Goal: Task Accomplishment & Management: Use online tool/utility

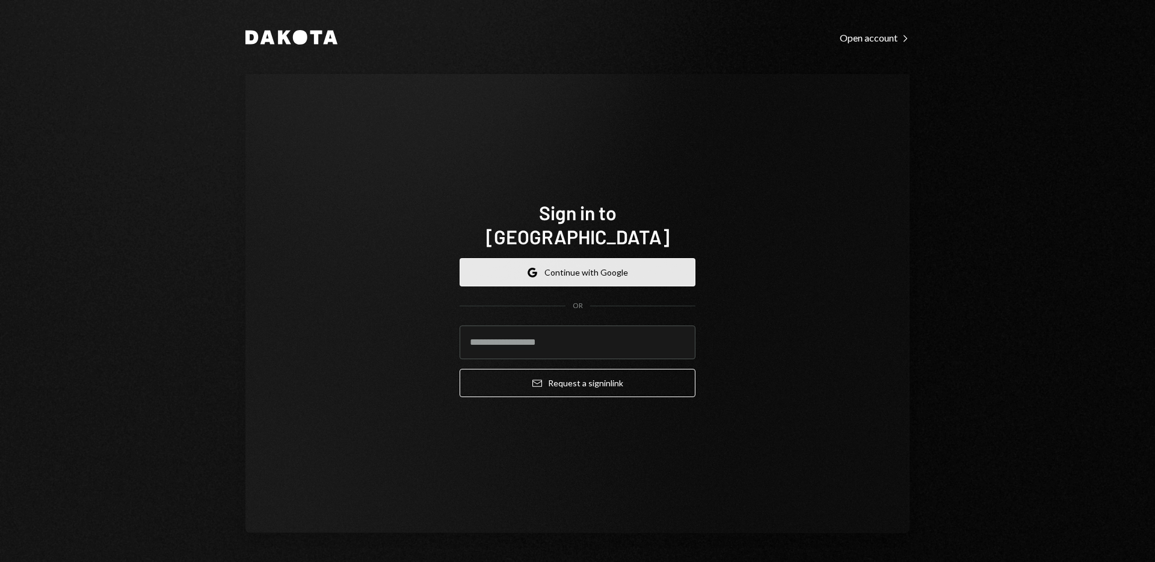
click at [577, 260] on button "Google Continue with Google" at bounding box center [578, 272] width 236 height 28
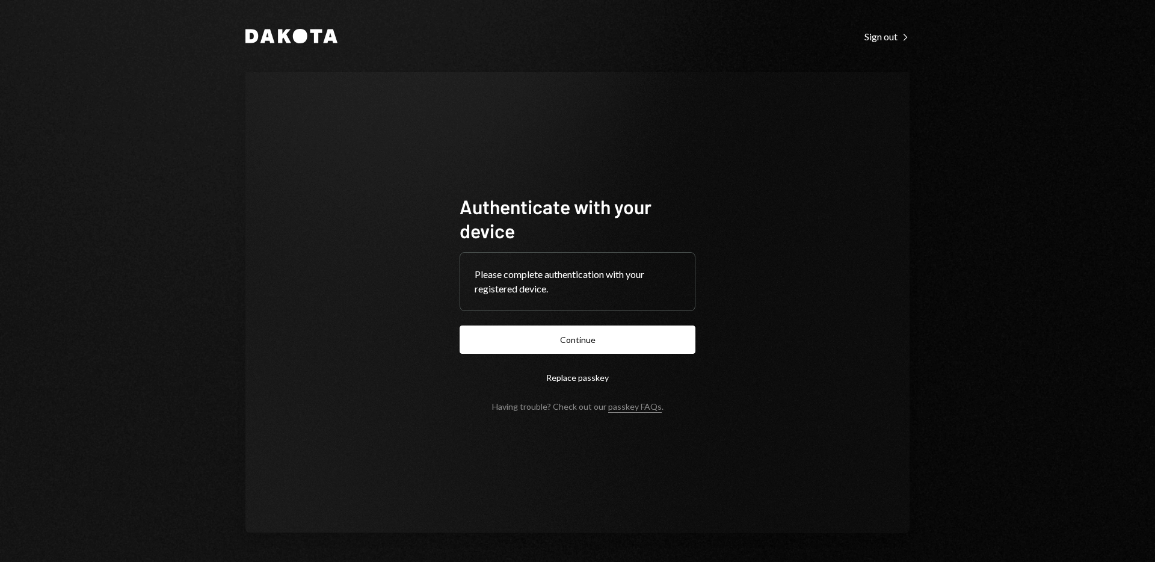
click at [460, 326] on button "Continue" at bounding box center [578, 340] width 236 height 28
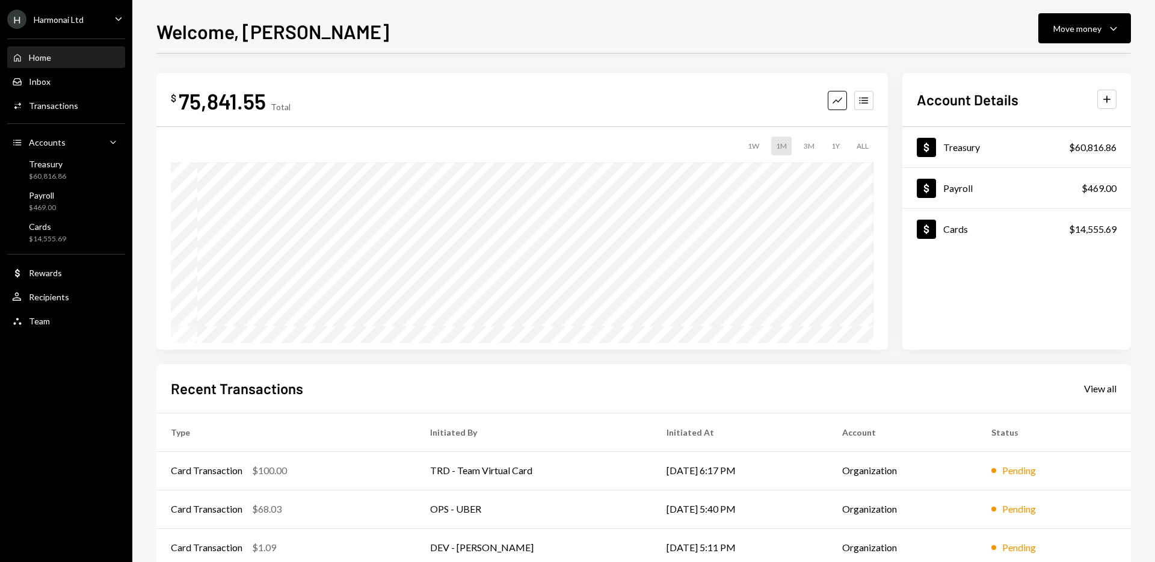
scroll to position [106, 0]
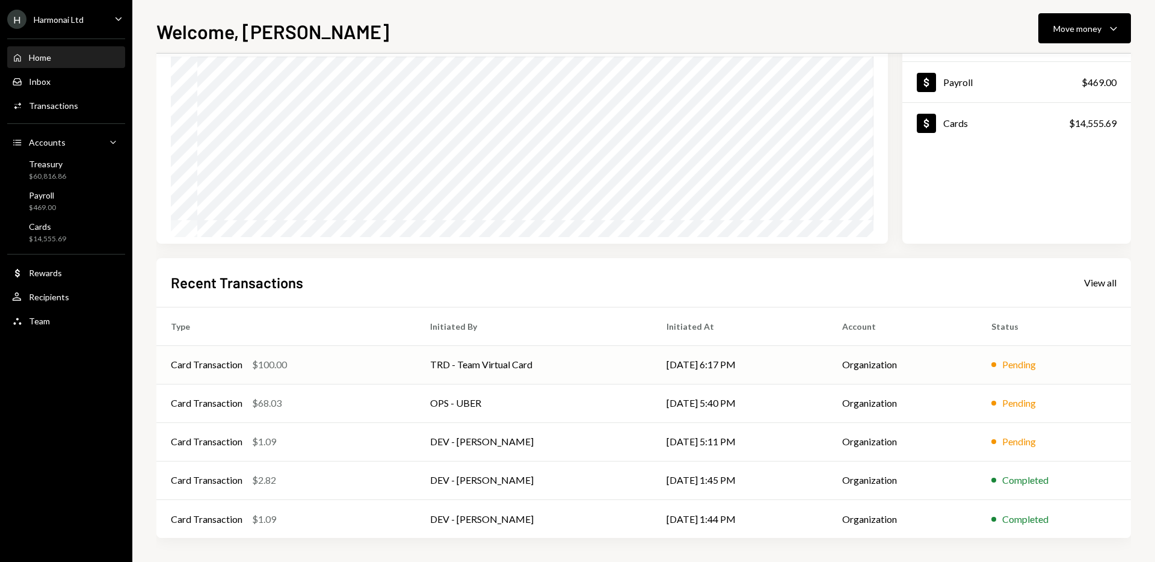
click at [420, 356] on td "TRD - Team Virtual Card" at bounding box center [534, 364] width 237 height 39
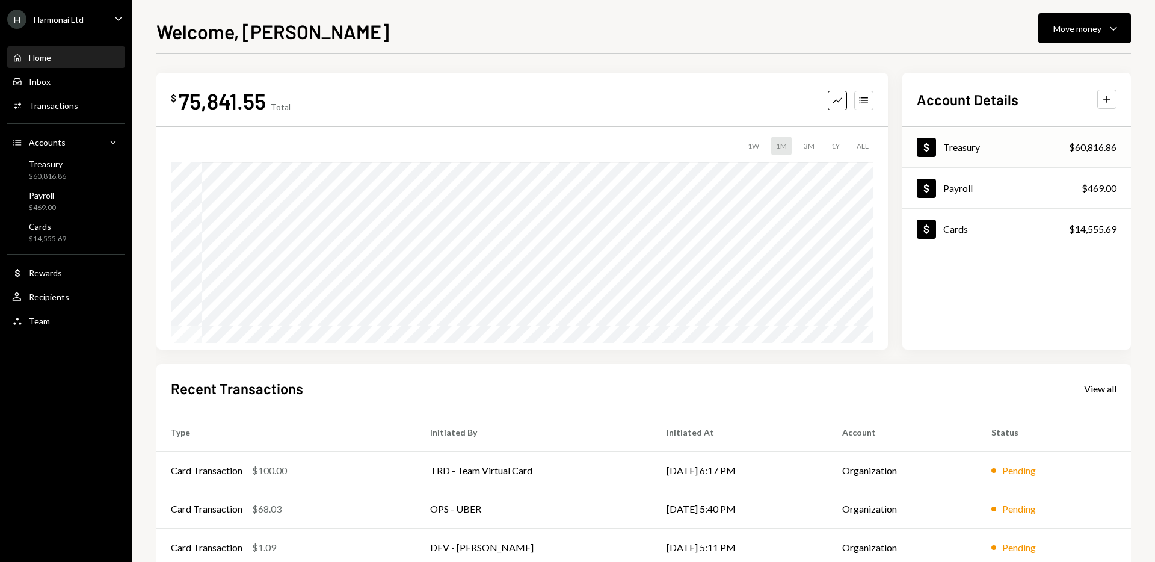
click at [967, 146] on div "Treasury" at bounding box center [962, 146] width 37 height 11
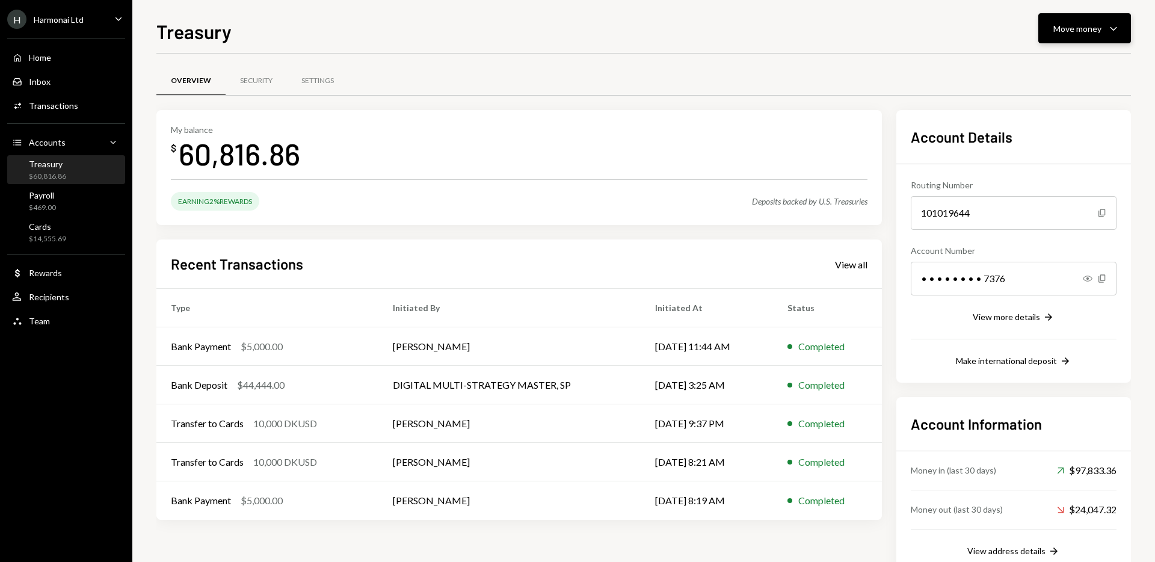
click at [1096, 36] on button "Move money Caret Down" at bounding box center [1085, 28] width 93 height 30
click at [1043, 91] on div "Transfer" at bounding box center [1075, 91] width 88 height 13
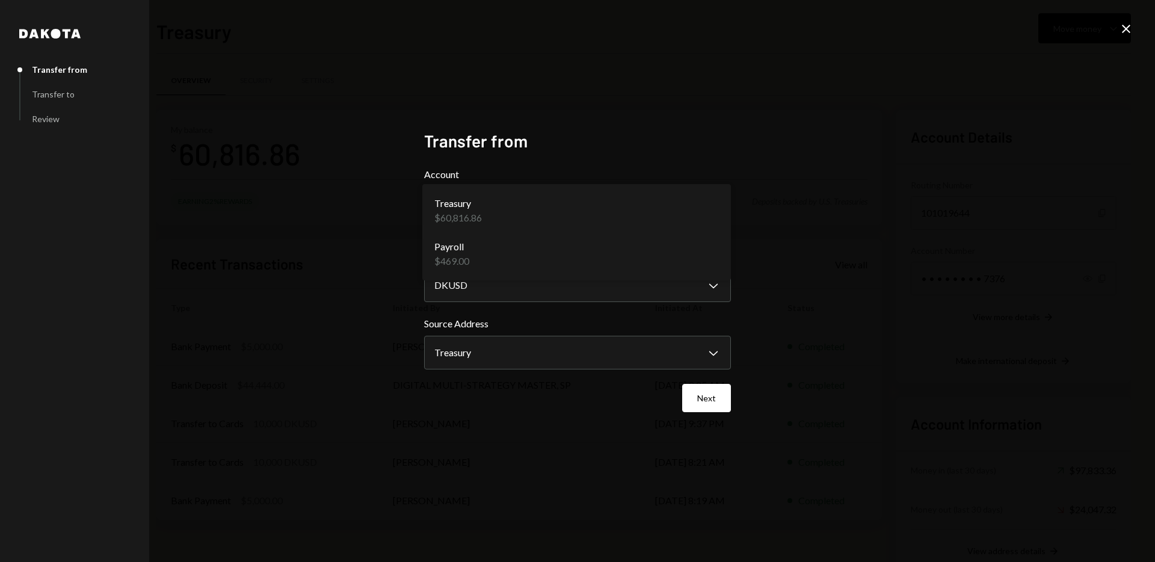
click at [626, 200] on body "H Harmonai Ltd Caret Down Home Home Inbox Inbox Activities Transactions Account…" at bounding box center [577, 281] width 1155 height 562
click at [720, 409] on button "Next" at bounding box center [706, 398] width 49 height 28
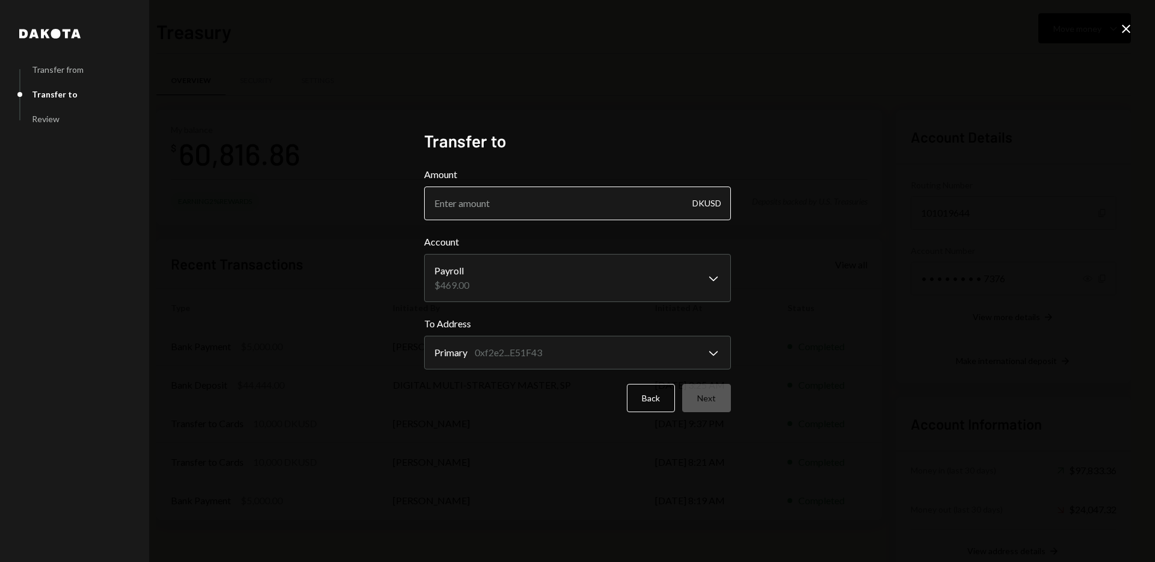
click at [595, 206] on input "Amount" at bounding box center [577, 204] width 307 height 34
type input "11083.14"
click at [823, 261] on div "**********" at bounding box center [577, 281] width 1155 height 562
click at [707, 396] on button "Next" at bounding box center [706, 398] width 49 height 28
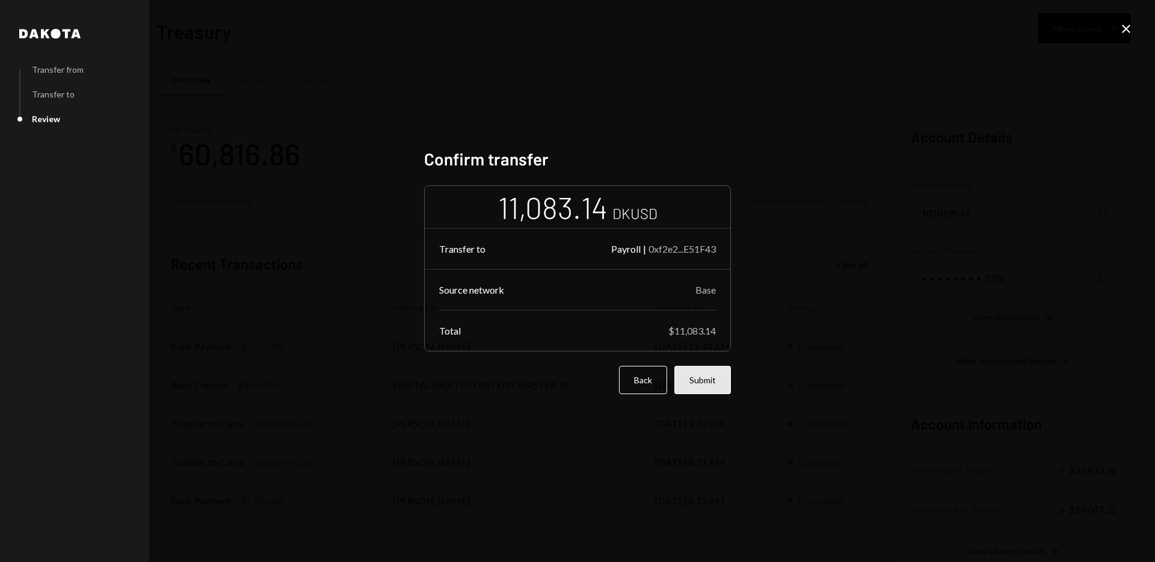
click at [716, 382] on button "Submit" at bounding box center [703, 380] width 57 height 28
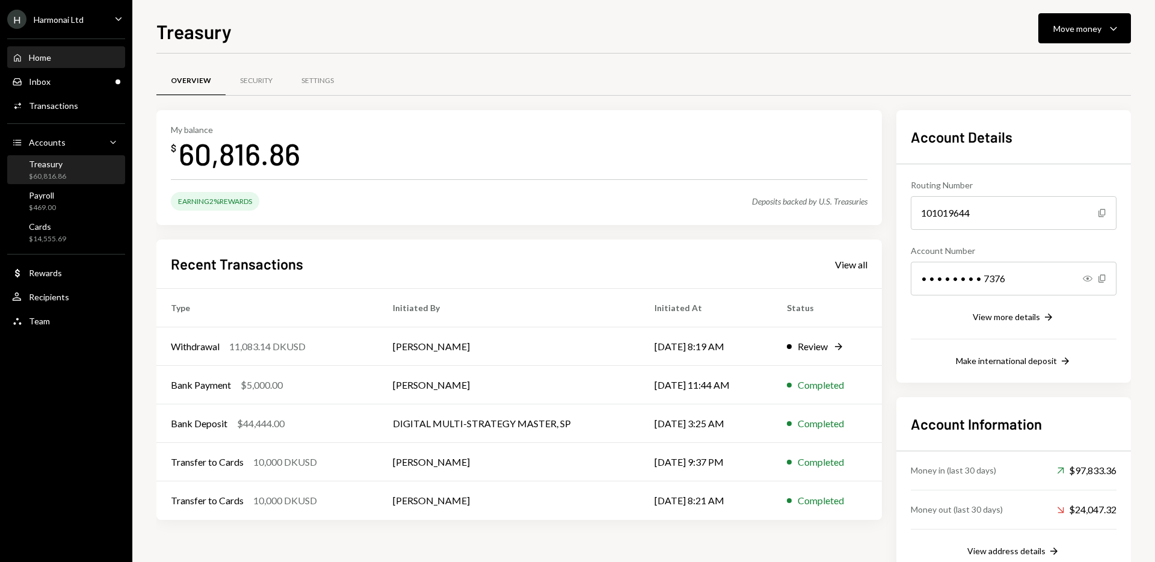
click at [54, 59] on div "Home Home" at bounding box center [66, 57] width 108 height 11
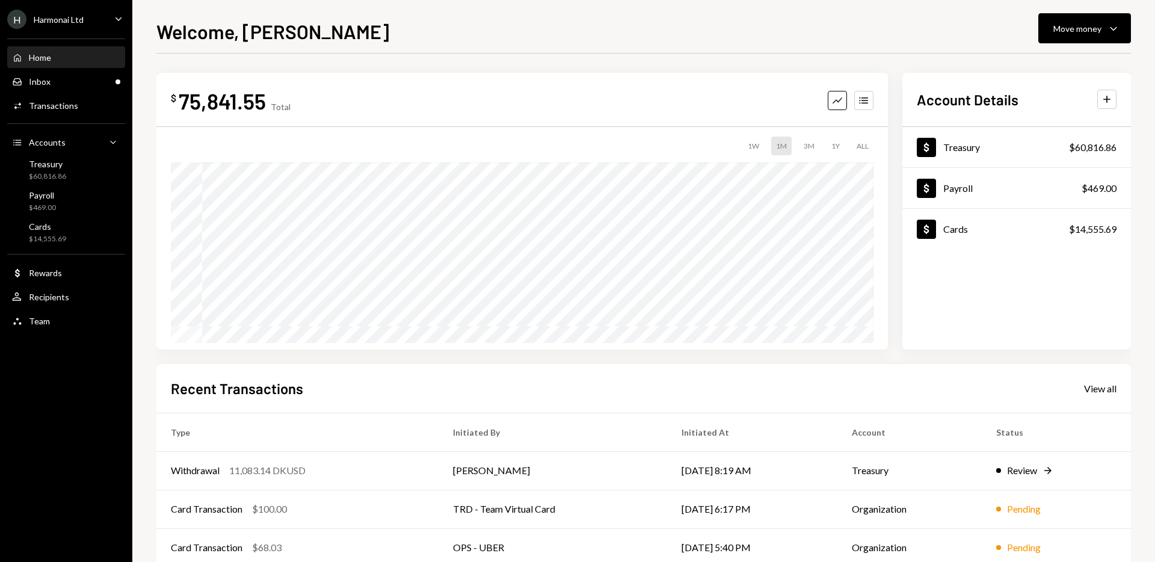
click at [894, 351] on div "$ 75,841.55 Total Graph Accounts 1W 1M 3M 1Y ALL $43,177.44 [DATE] Account Deta…" at bounding box center [643, 371] width 975 height 596
click at [69, 85] on div "Inbox Inbox" at bounding box center [66, 81] width 108 height 11
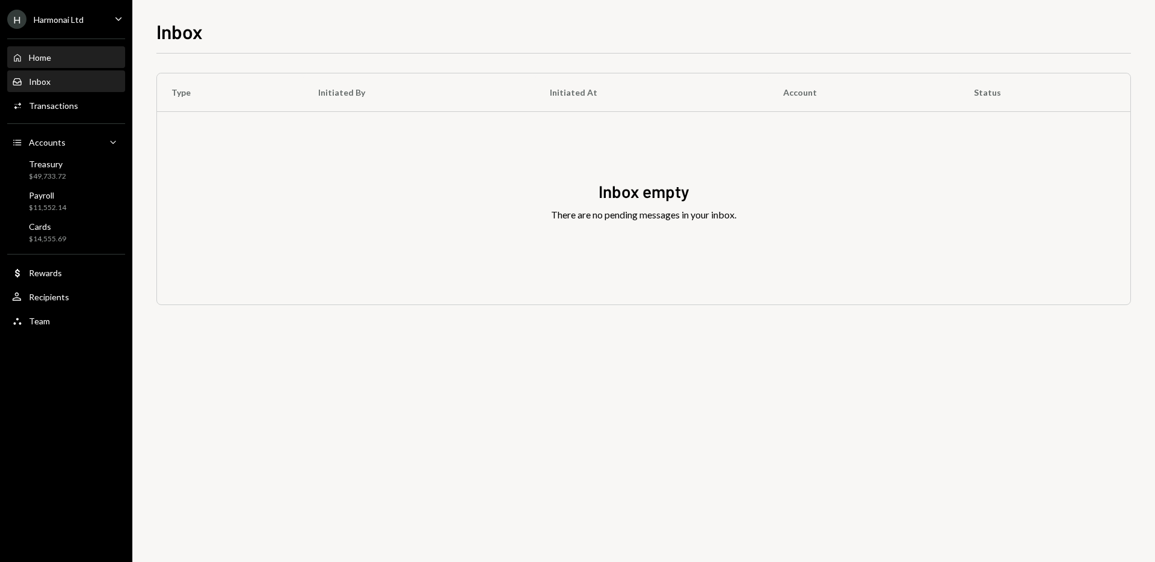
click at [58, 52] on div "Home Home" at bounding box center [66, 57] width 108 height 11
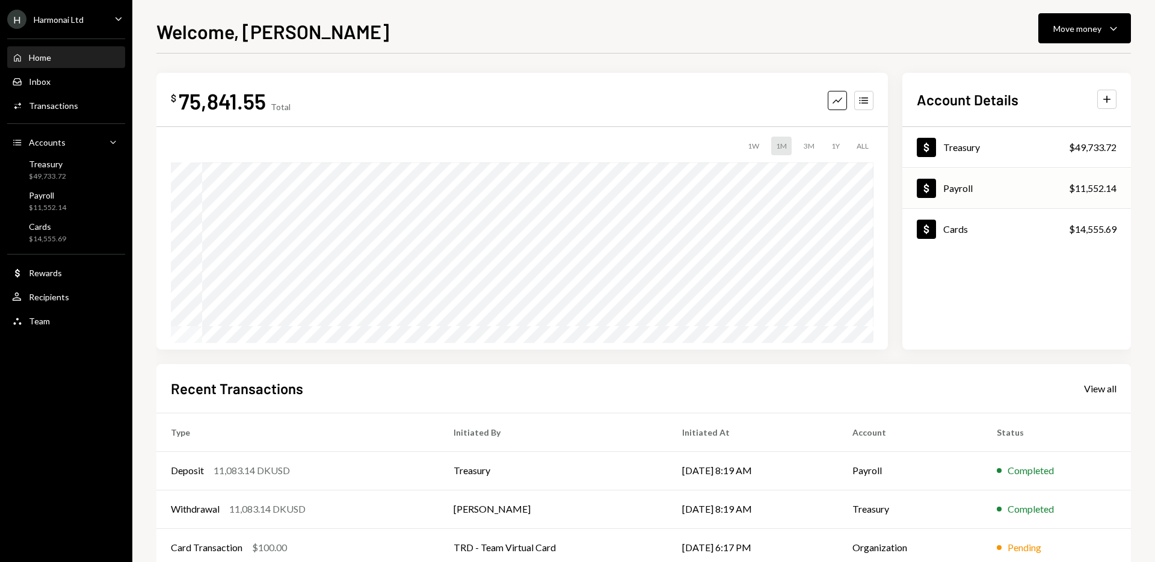
click at [972, 183] on div "Payroll" at bounding box center [958, 187] width 29 height 11
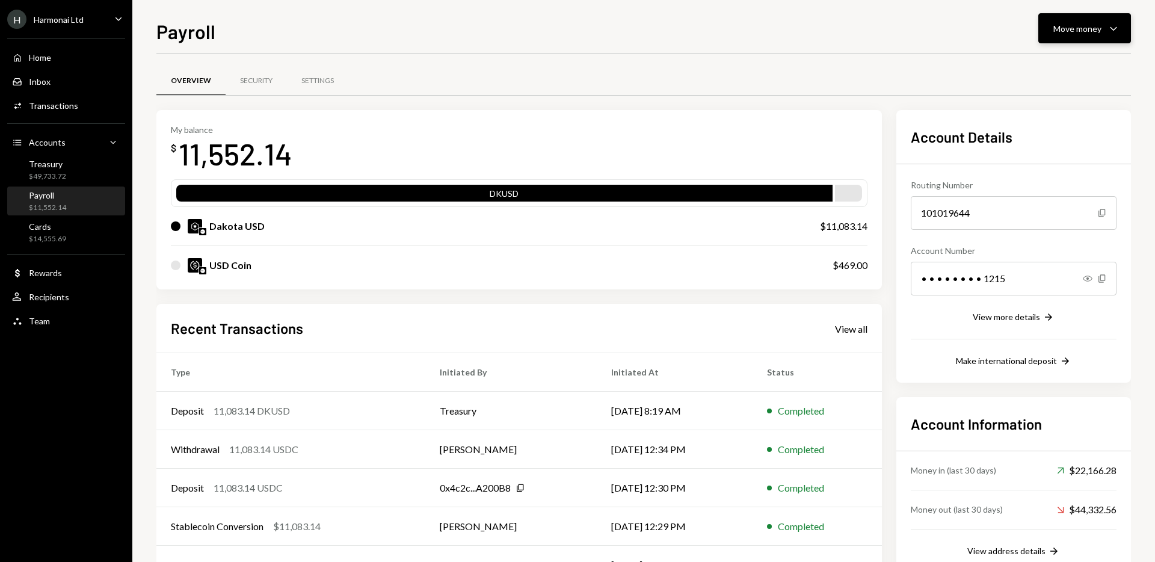
click at [1107, 29] on icon "Caret Down" at bounding box center [1114, 28] width 14 height 14
click at [1035, 157] on div "Swap stablecoins" at bounding box center [1075, 156] width 88 height 13
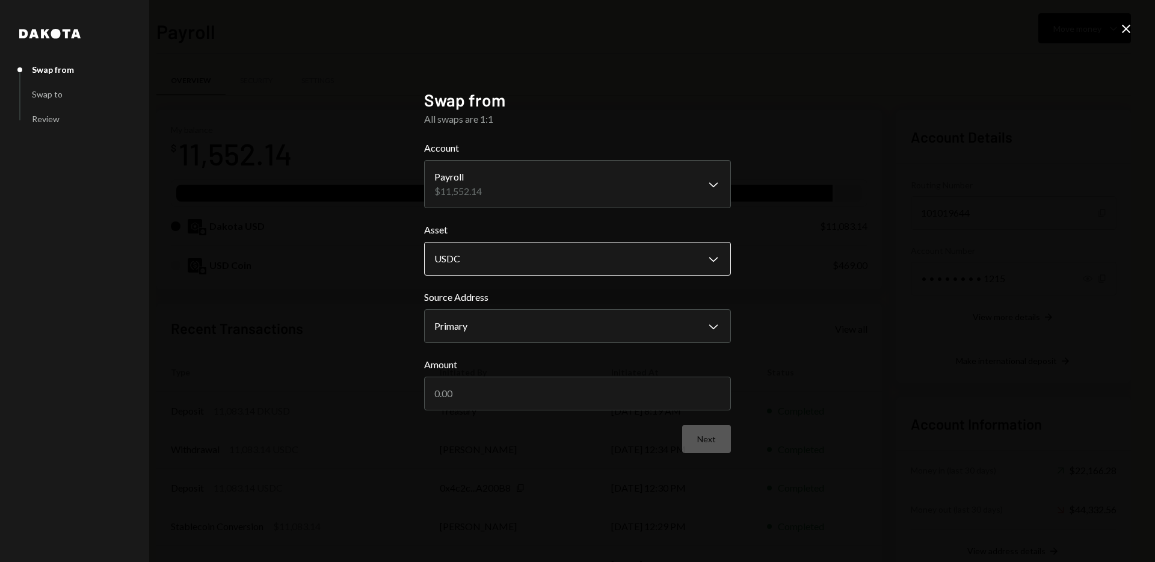
click at [631, 270] on body "H Harmonai Ltd Caret Down Home Home Inbox Inbox Activities Transactions Account…" at bounding box center [577, 281] width 1155 height 562
select select "*****"
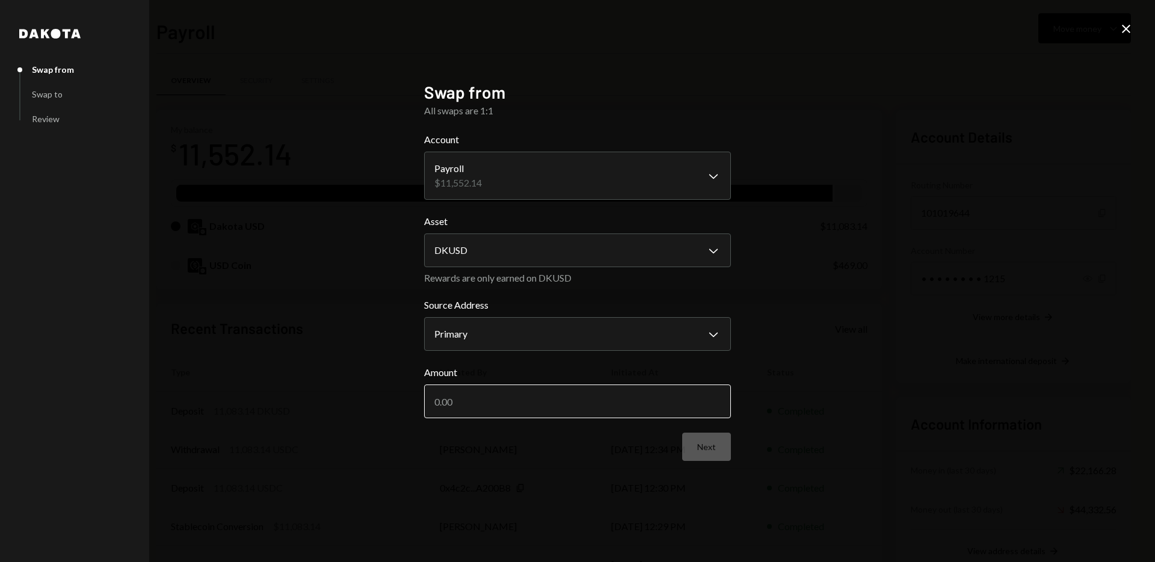
click at [548, 407] on input "Amount" at bounding box center [577, 402] width 307 height 34
type input "11083.14"
click at [760, 448] on div "**********" at bounding box center [577, 281] width 1155 height 562
click at [705, 449] on button "Next" at bounding box center [706, 447] width 49 height 28
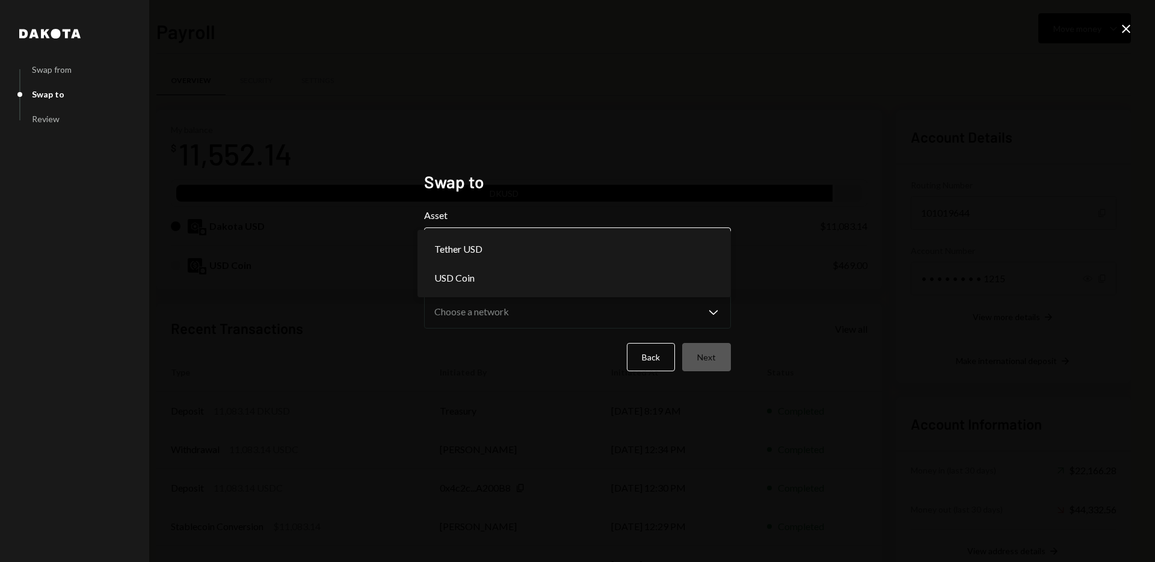
click at [679, 248] on body "H Harmonai Ltd Caret Down Home Home Inbox Inbox Activities Transactions Account…" at bounding box center [577, 281] width 1155 height 562
select select "****"
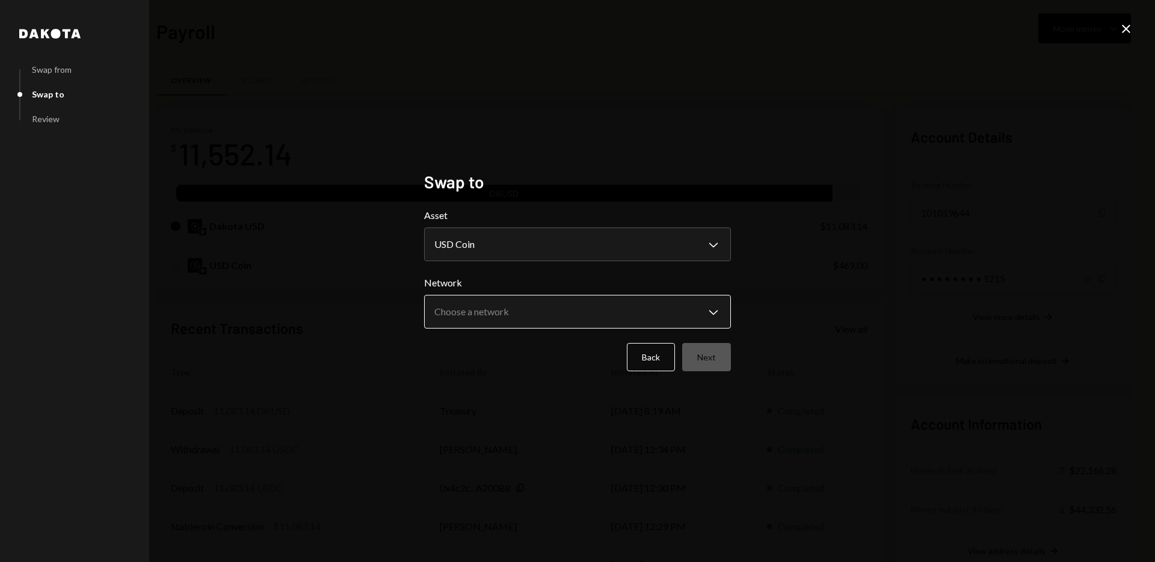
click at [525, 314] on body "H Harmonai Ltd Caret Down Home Home Inbox Inbox Activities Transactions Account…" at bounding box center [577, 281] width 1155 height 562
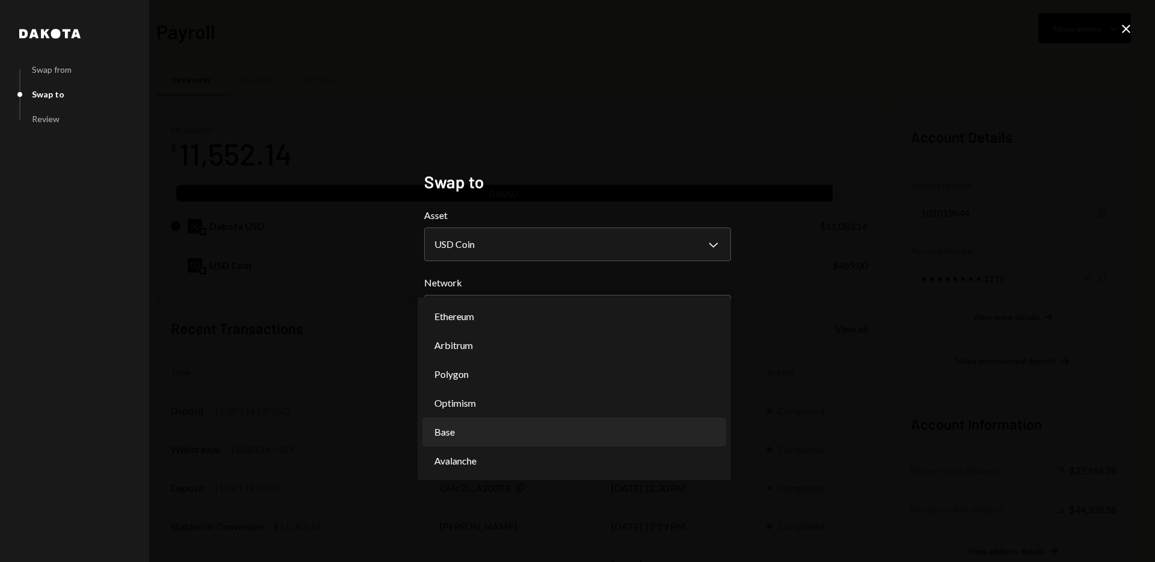
select select "**********"
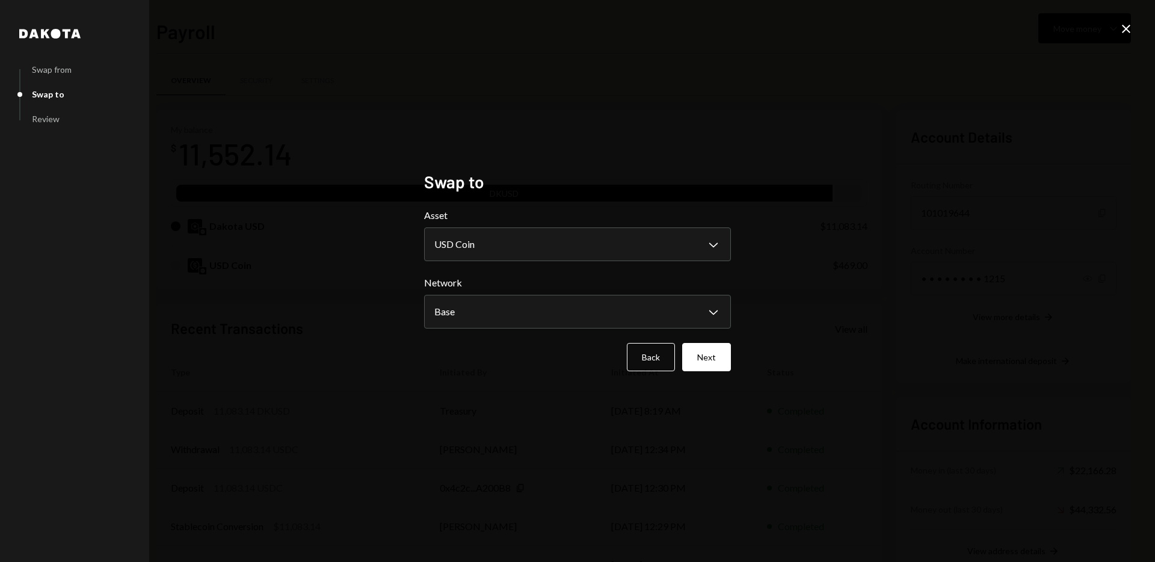
click at [667, 453] on div "**********" at bounding box center [577, 281] width 1155 height 562
click at [708, 356] on button "Next" at bounding box center [706, 357] width 49 height 28
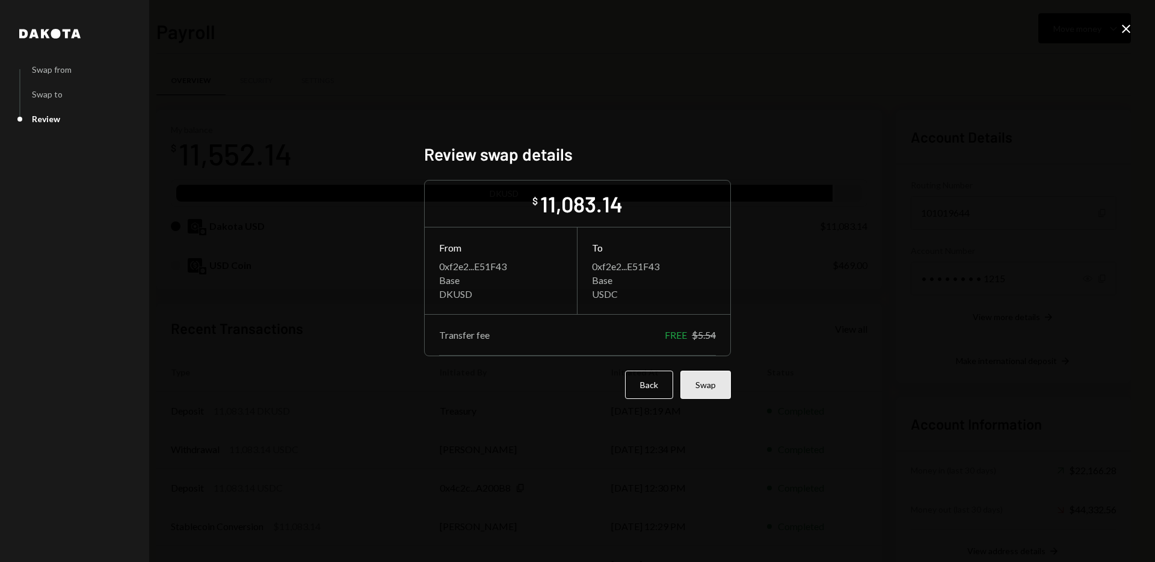
click at [703, 385] on button "Swap" at bounding box center [706, 385] width 51 height 28
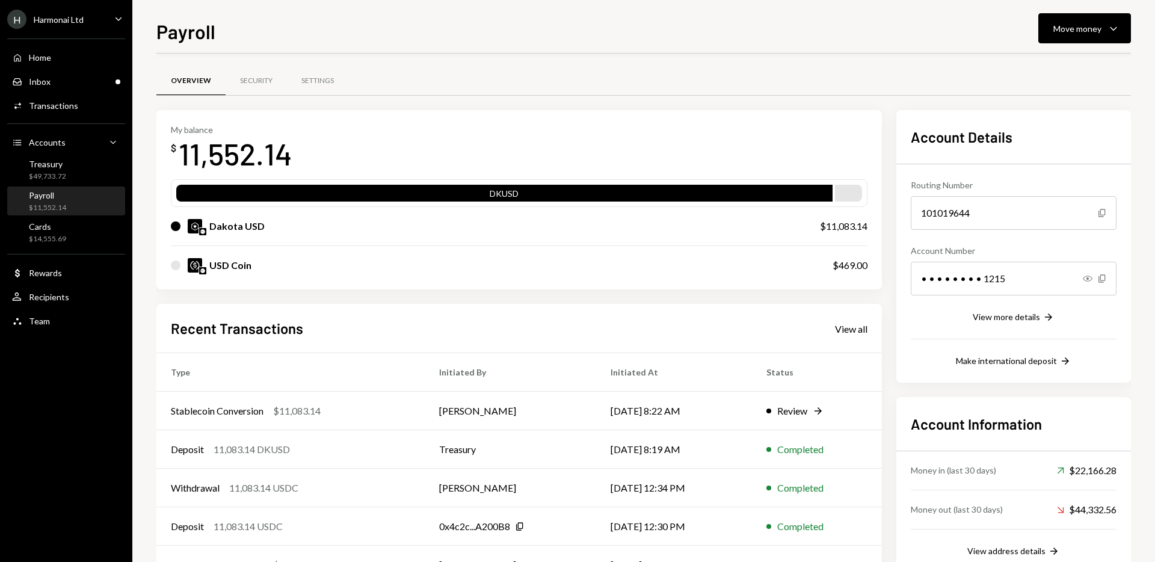
scroll to position [52, 0]
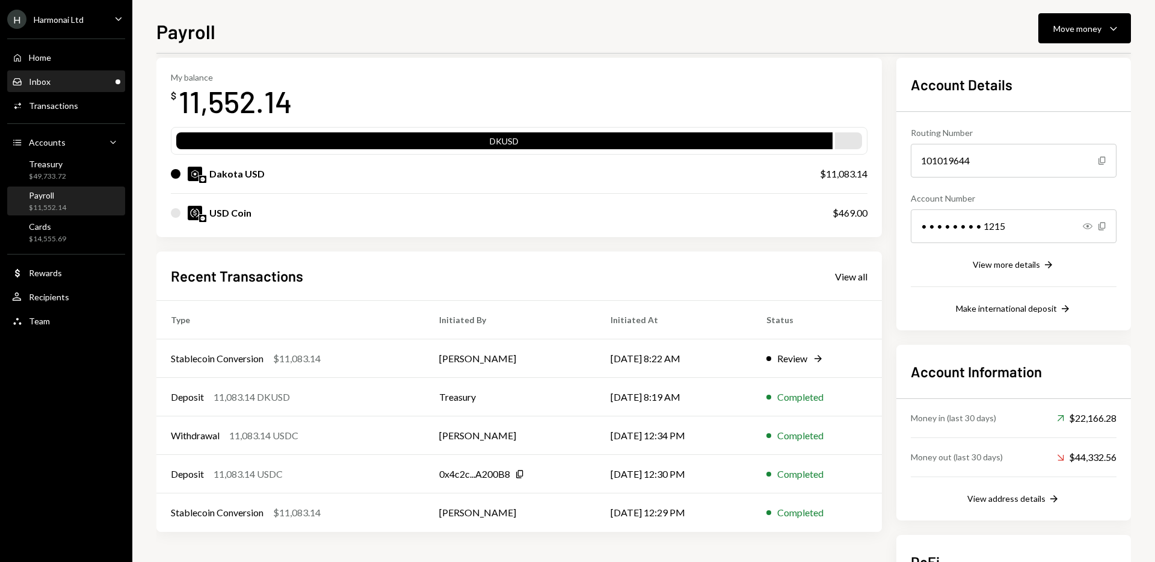
click at [84, 75] on div "Inbox Inbox" at bounding box center [66, 82] width 108 height 20
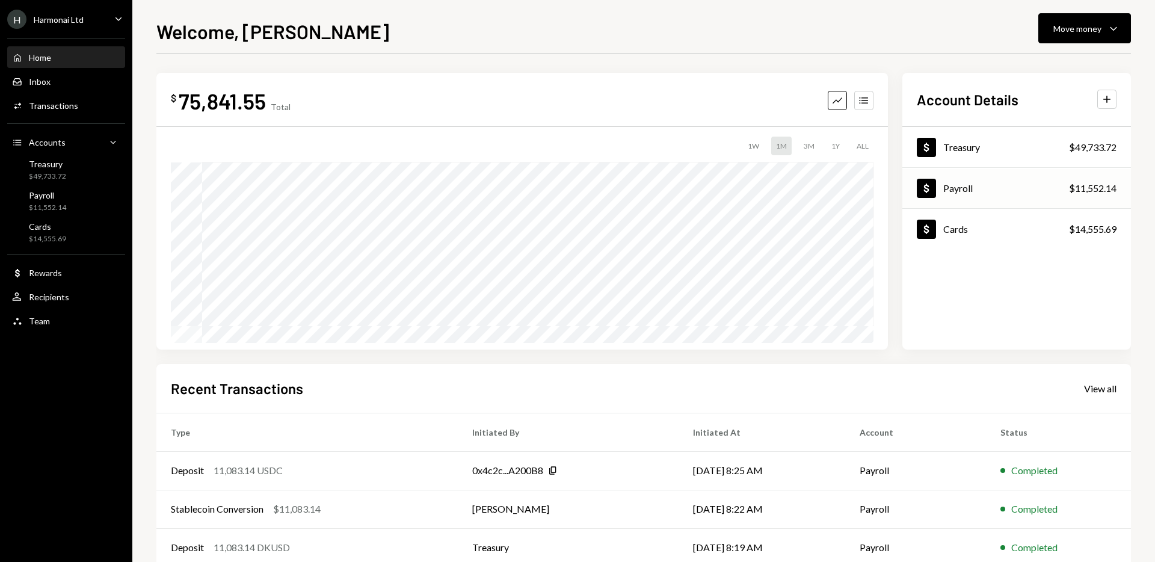
click at [1016, 194] on div "Dollar Payroll $11,552.14" at bounding box center [1017, 188] width 229 height 39
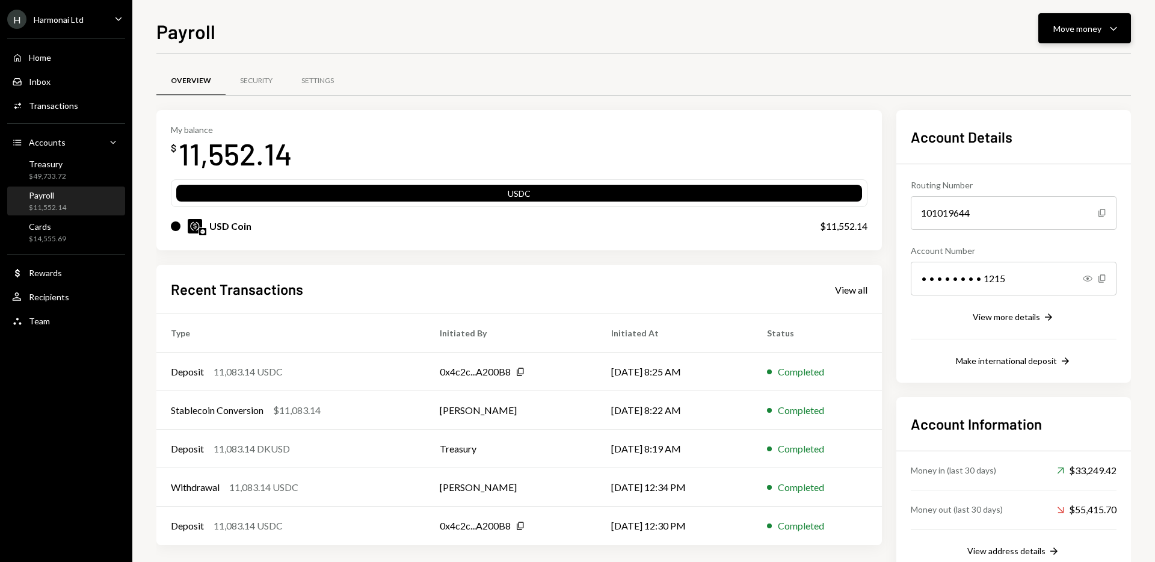
click at [1104, 39] on button "Move money Caret Down" at bounding box center [1085, 28] width 93 height 30
click at [1028, 66] on div "Withdraw Send" at bounding box center [1066, 64] width 106 height 13
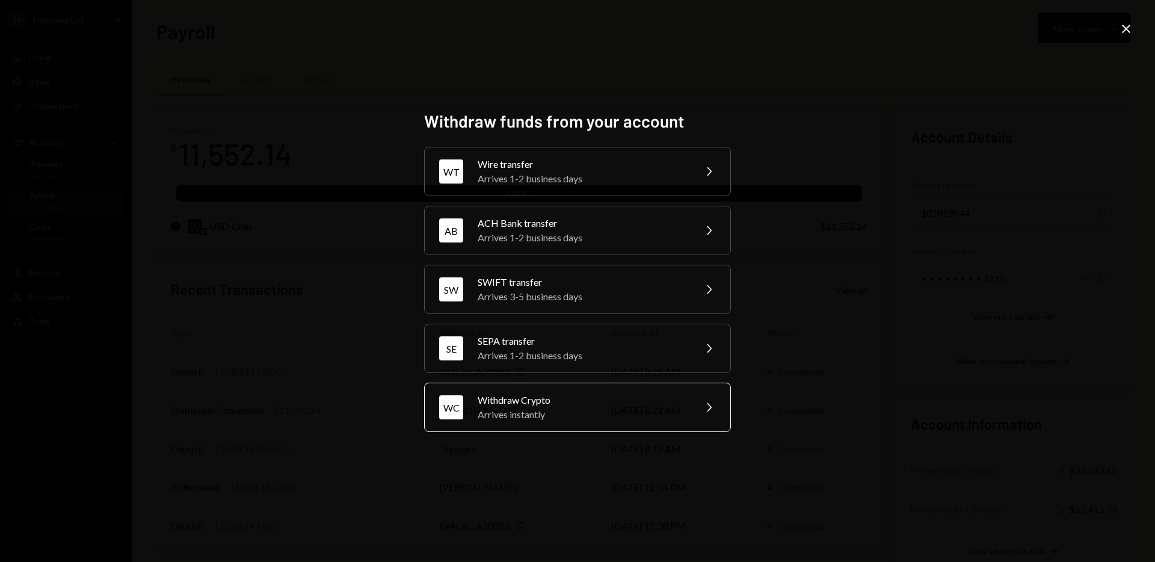
click at [602, 412] on div "Arrives instantly" at bounding box center [582, 414] width 209 height 14
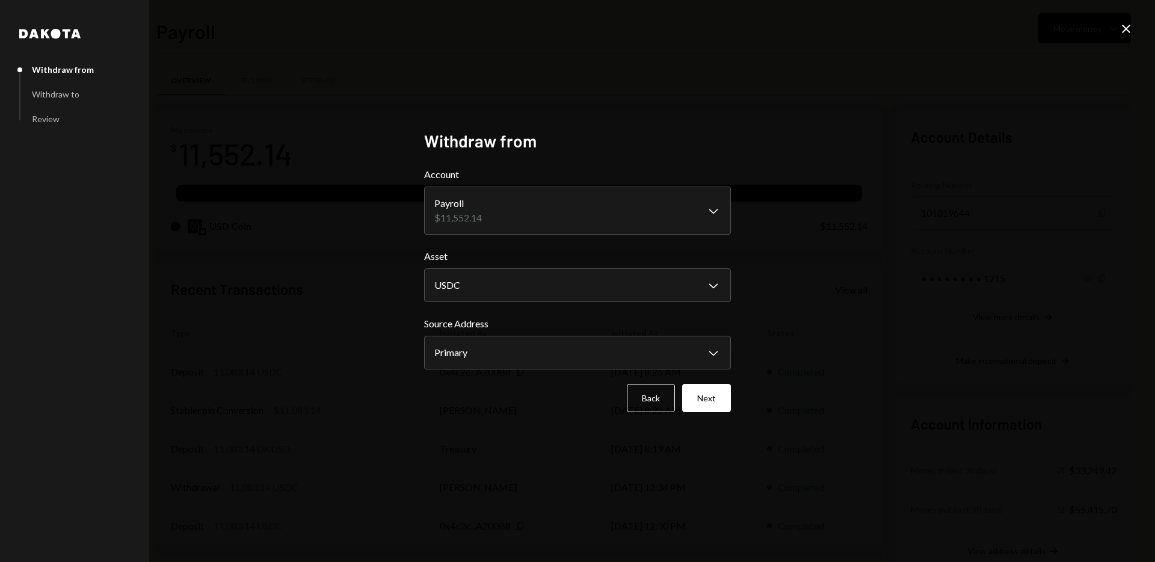
click at [718, 202] on body "H Harmonai Ltd Caret Down Home Home Inbox Inbox Activities Transactions Account…" at bounding box center [577, 281] width 1155 height 562
click at [702, 397] on button "Next" at bounding box center [706, 398] width 49 height 28
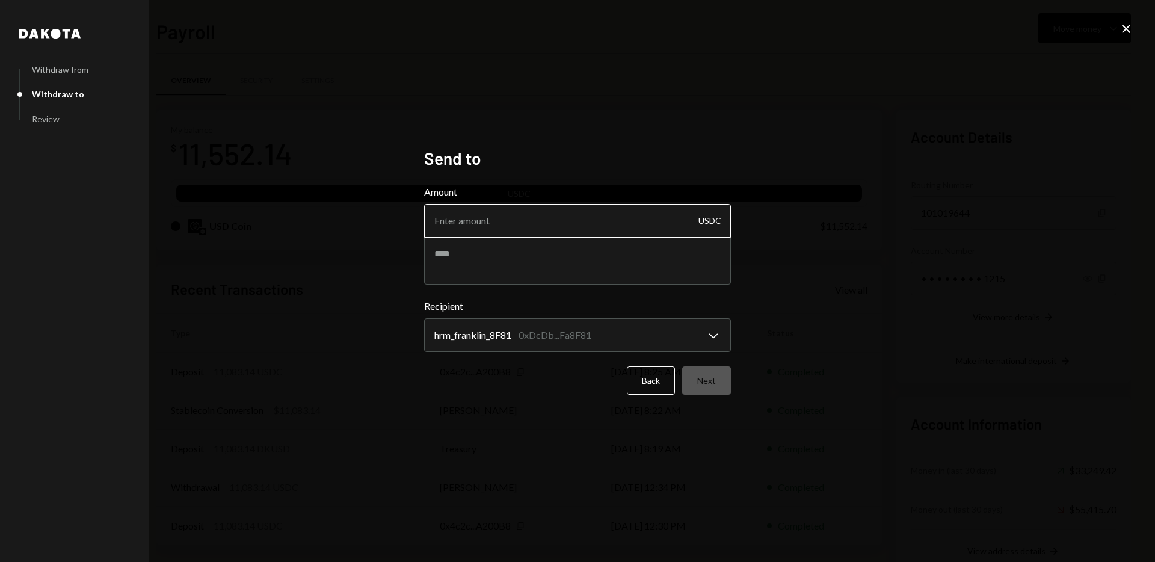
click at [625, 221] on input "Amount" at bounding box center [577, 221] width 307 height 34
type input "11083.14"
click at [501, 256] on textarea at bounding box center [577, 261] width 307 height 48
paste textarea "**********"
type textarea "**********"
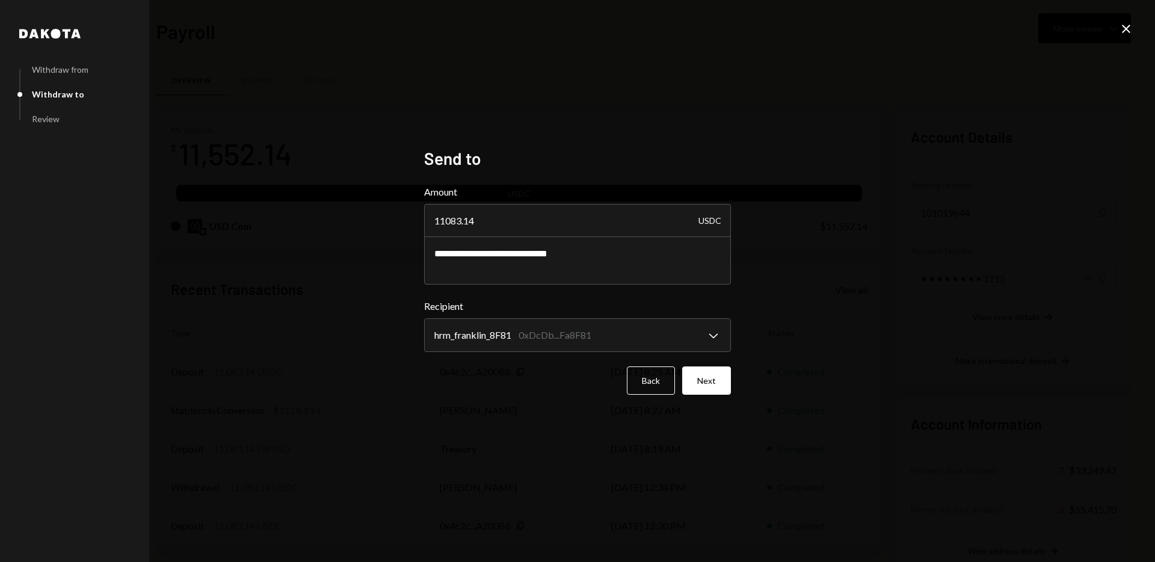
click at [761, 309] on div "**********" at bounding box center [577, 281] width 1155 height 562
click at [709, 383] on button "Next" at bounding box center [706, 380] width 49 height 28
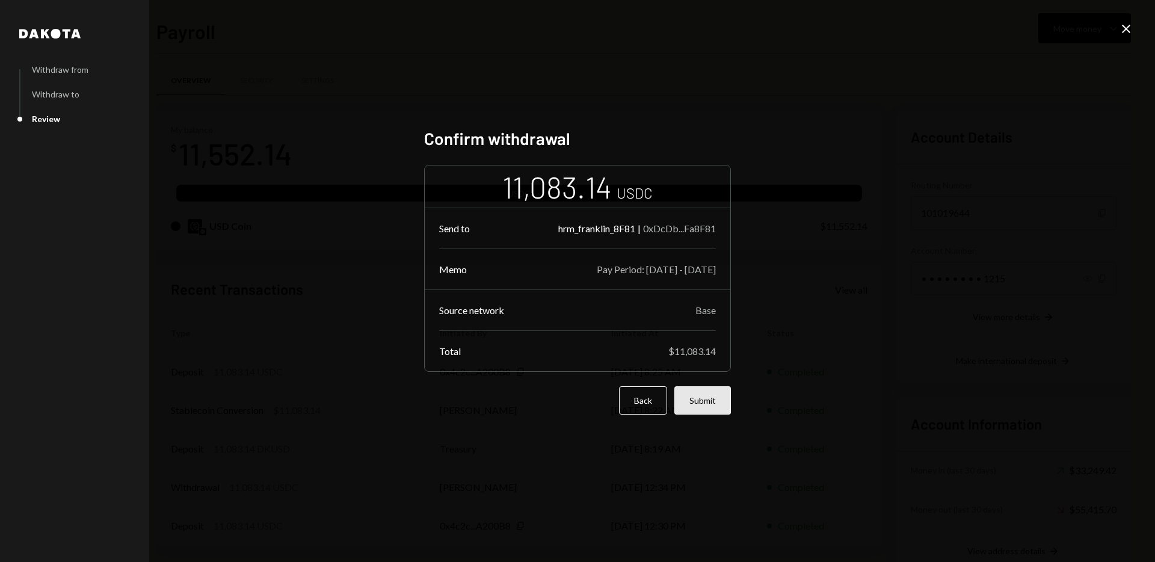
click at [710, 407] on button "Submit" at bounding box center [703, 400] width 57 height 28
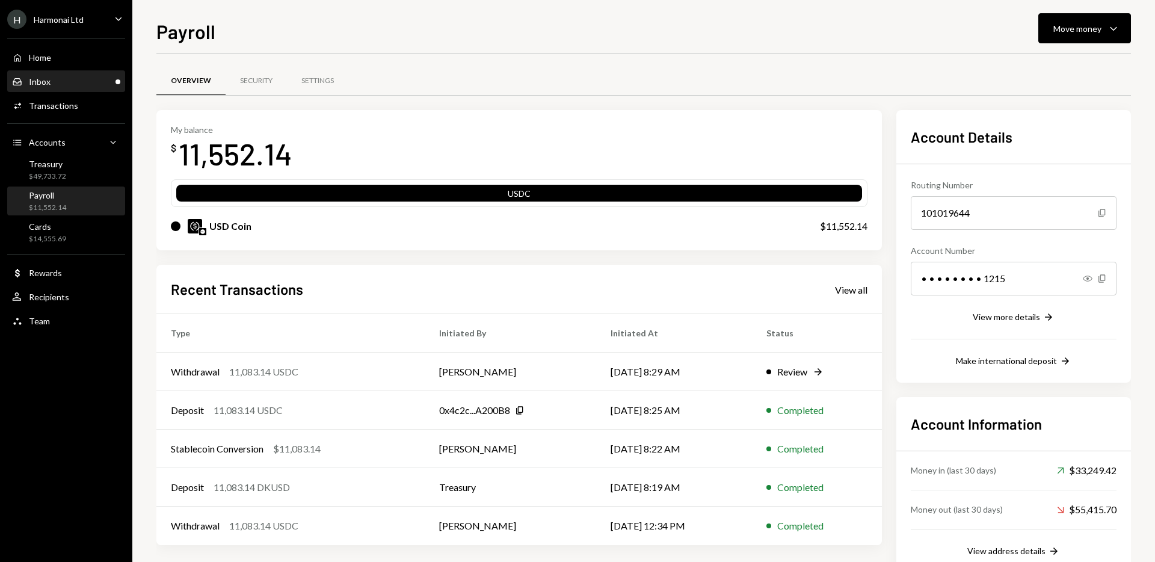
click at [55, 82] on div "Inbox Inbox" at bounding box center [66, 81] width 108 height 11
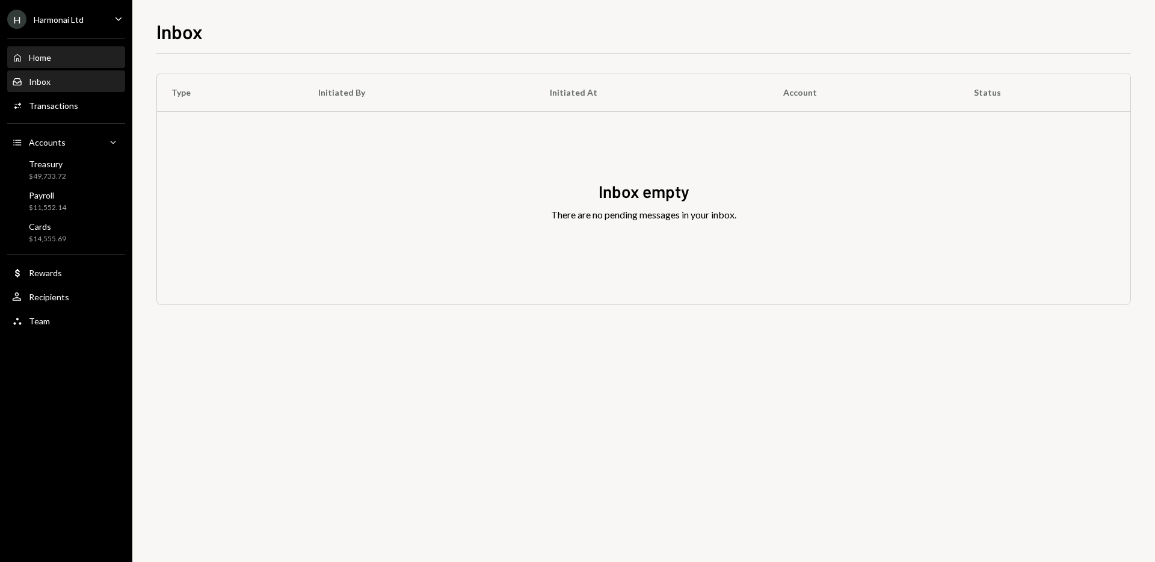
click at [55, 57] on div "Home Home" at bounding box center [66, 57] width 108 height 11
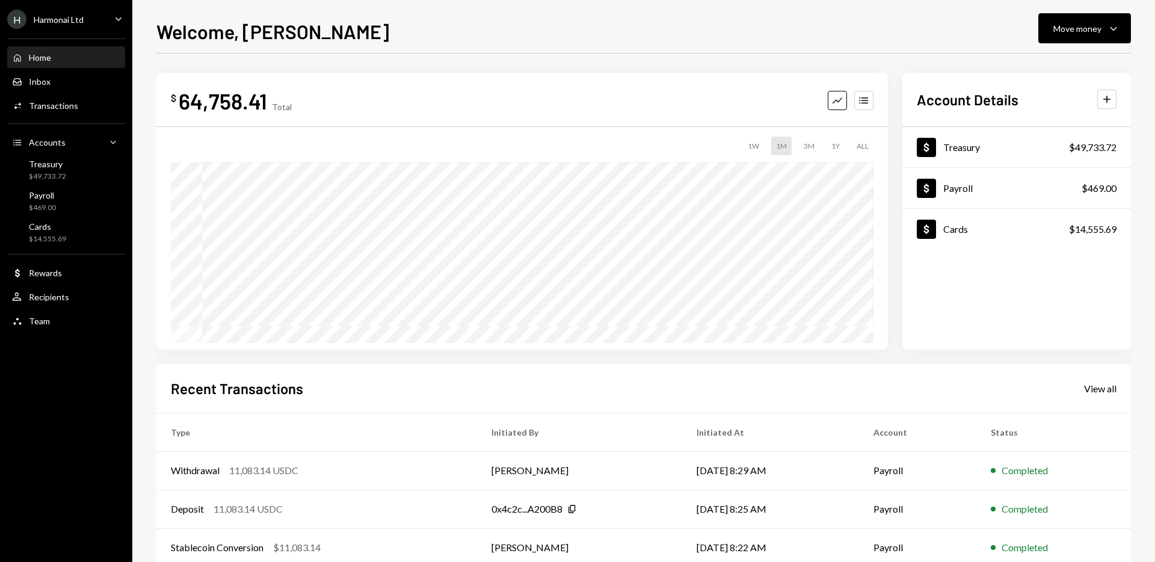
click at [39, 56] on div "Home" at bounding box center [40, 57] width 22 height 10
